Goal: Find contact information: Find contact information

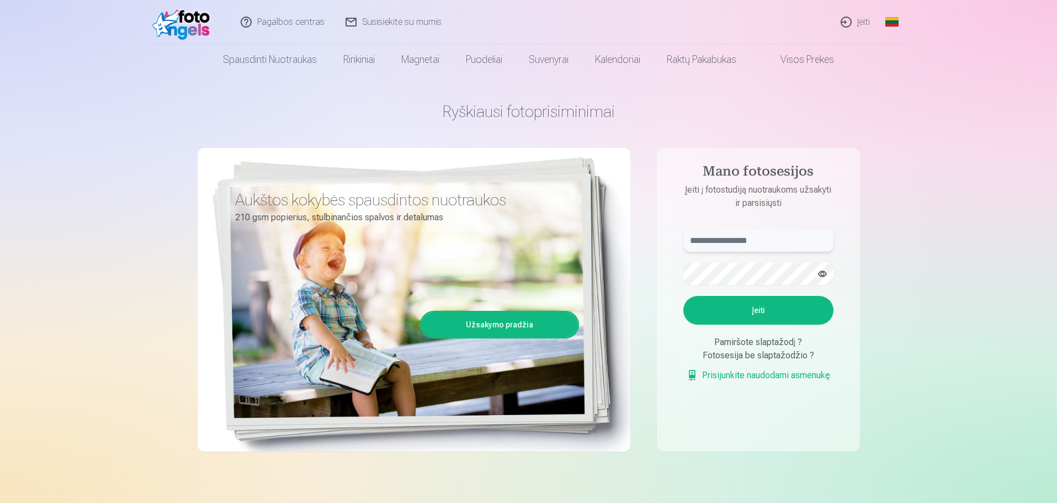
click at [752, 242] on input "text" at bounding box center [758, 241] width 150 height 22
click at [411, 22] on link "Susisiekite su mumis" at bounding box center [394, 22] width 117 height 44
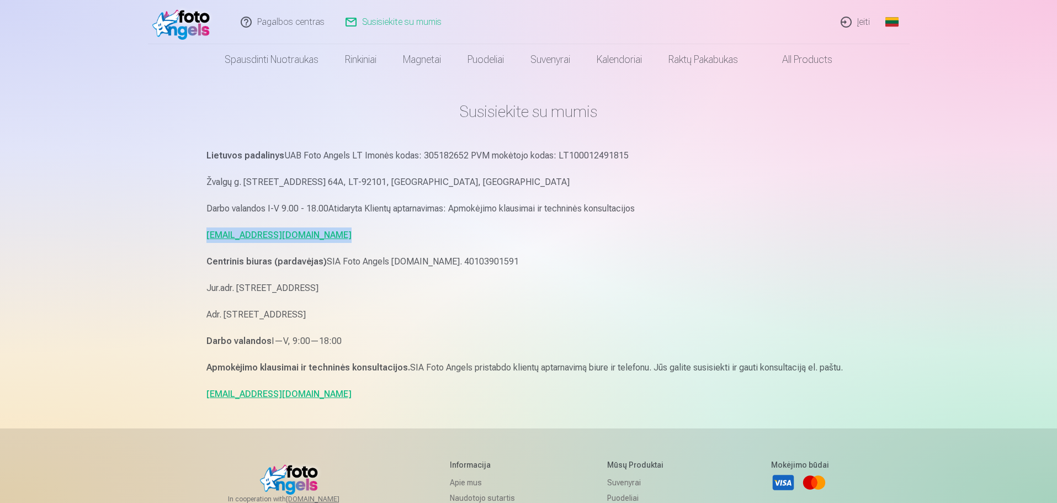
drag, startPoint x: 337, startPoint y: 236, endPoint x: 207, endPoint y: 236, distance: 130.3
click at [207, 236] on p "[EMAIL_ADDRESS][DOMAIN_NAME]" at bounding box center [528, 234] width 645 height 15
copy link "[EMAIL_ADDRESS][DOMAIN_NAME]"
